Goal: Navigation & Orientation: Find specific page/section

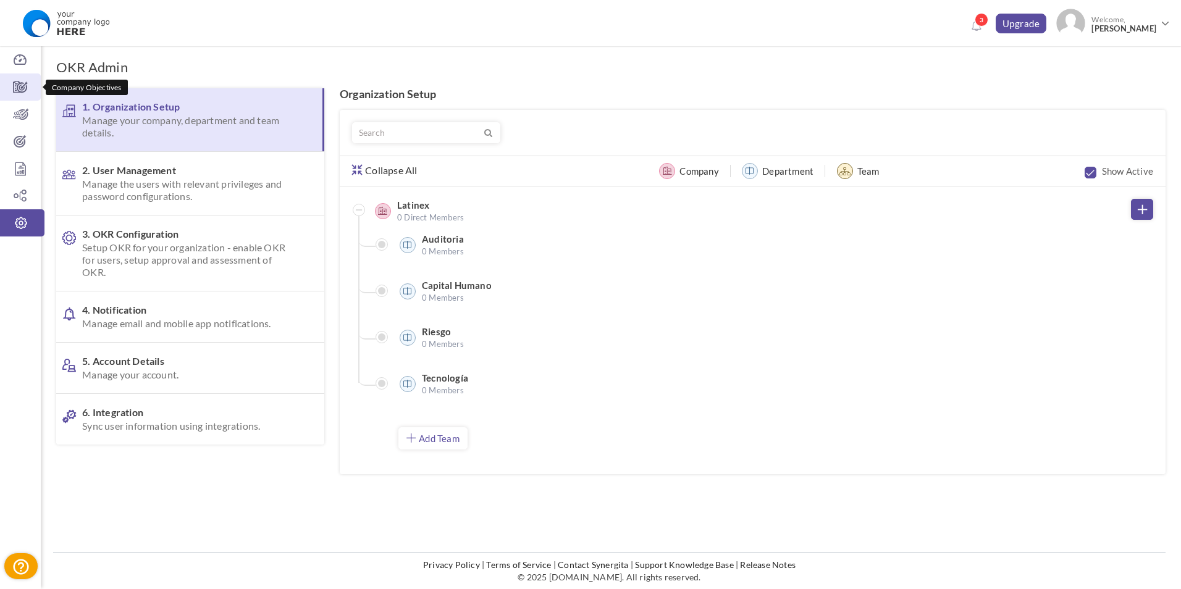
click at [26, 86] on icon at bounding box center [20, 87] width 41 height 12
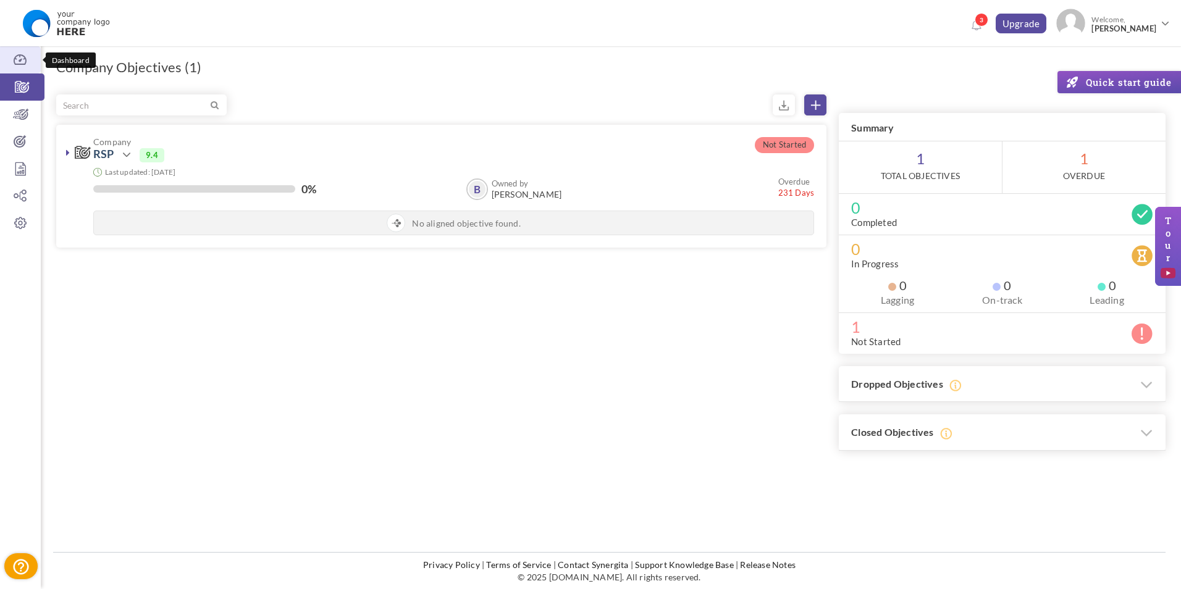
click at [20, 70] on link "Dashboard" at bounding box center [20, 59] width 41 height 27
